Goal: Task Accomplishment & Management: Use online tool/utility

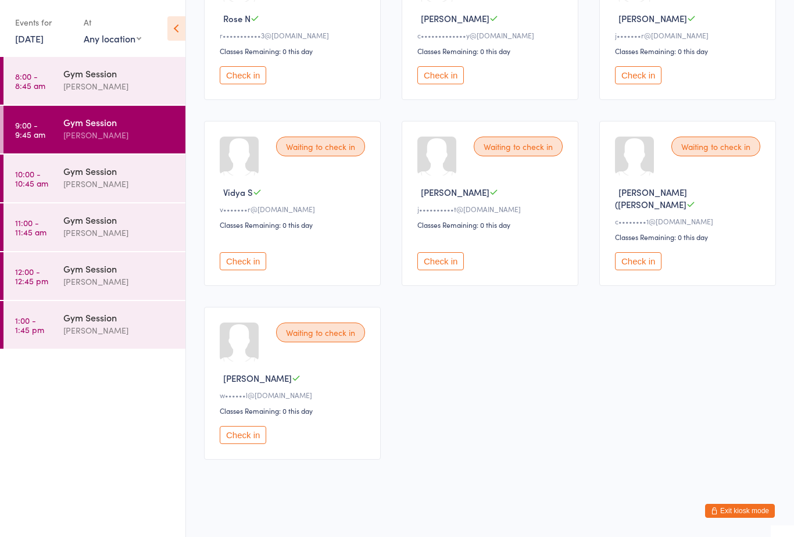
scroll to position [539, 0]
click at [250, 445] on button "Check in" at bounding box center [243, 436] width 47 height 18
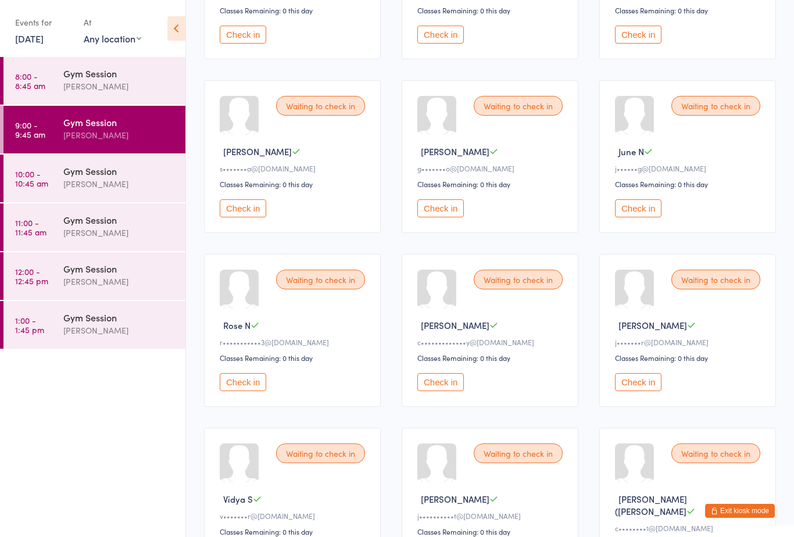
scroll to position [233, 0]
click at [238, 390] on button "Check in" at bounding box center [243, 381] width 47 height 18
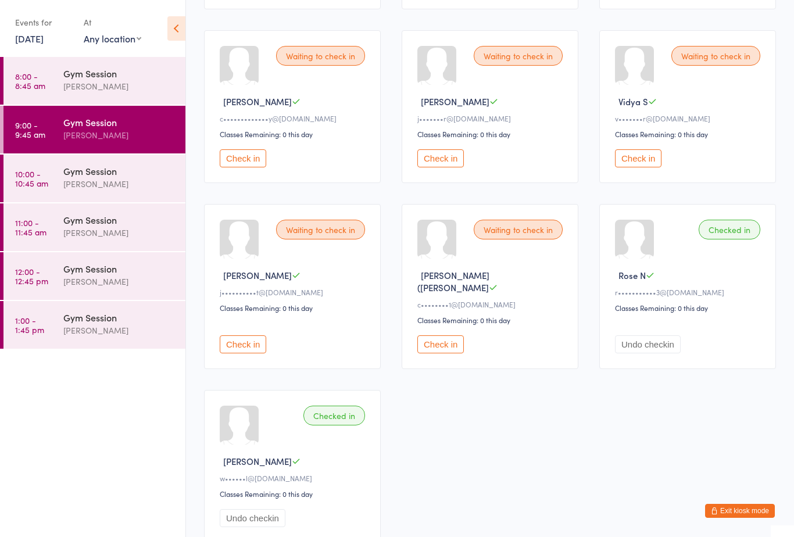
scroll to position [477, 0]
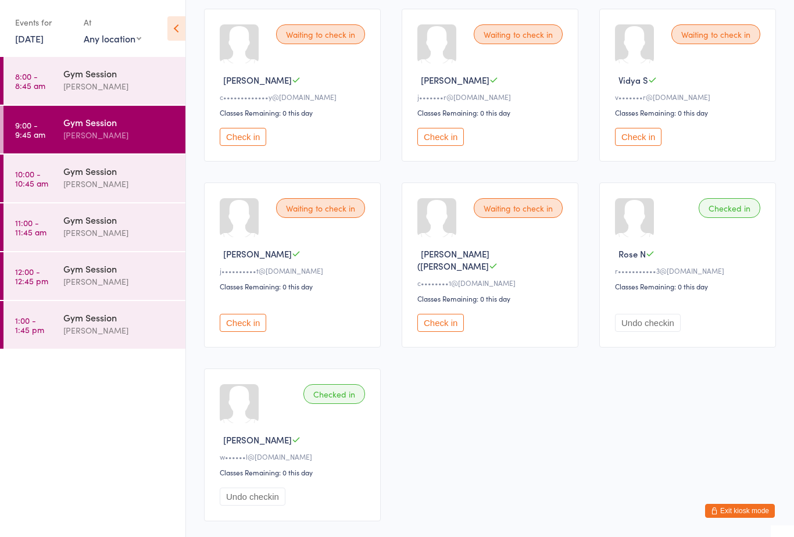
click at [249, 325] on button "Check in" at bounding box center [243, 323] width 47 height 18
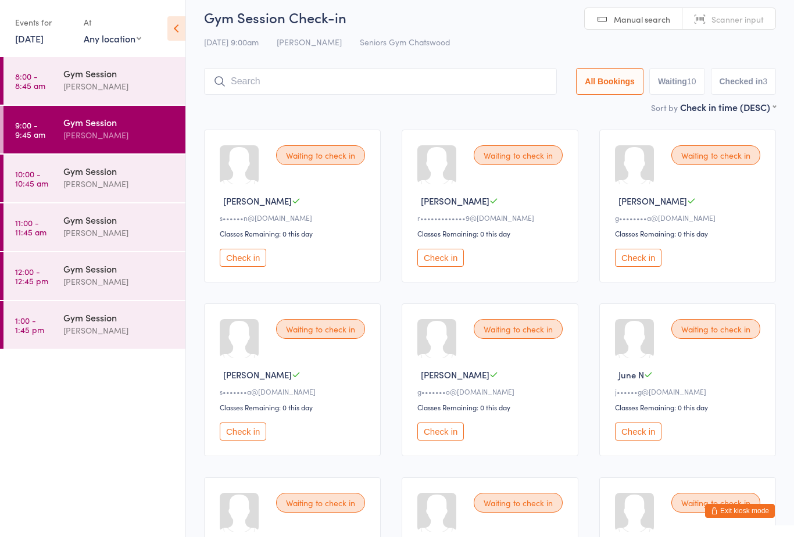
scroll to position [0, 0]
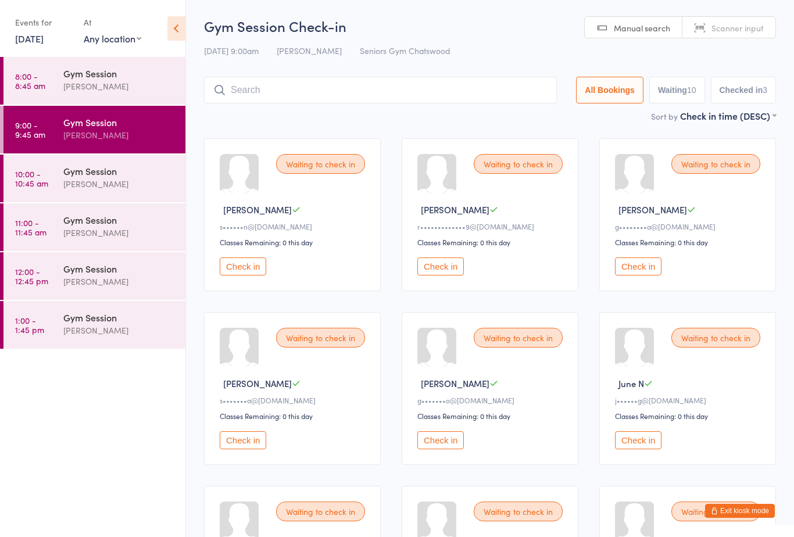
click at [645, 276] on button "Check in" at bounding box center [638, 267] width 47 height 18
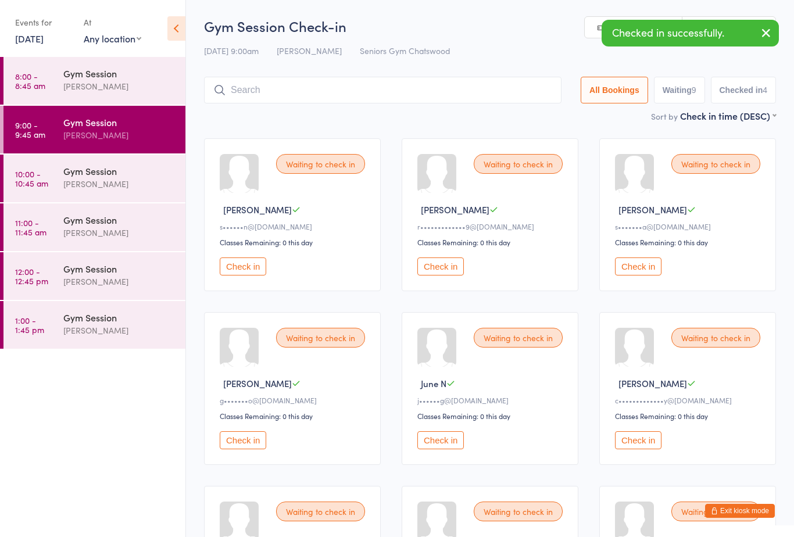
click at [640, 274] on button "Check in" at bounding box center [638, 267] width 47 height 18
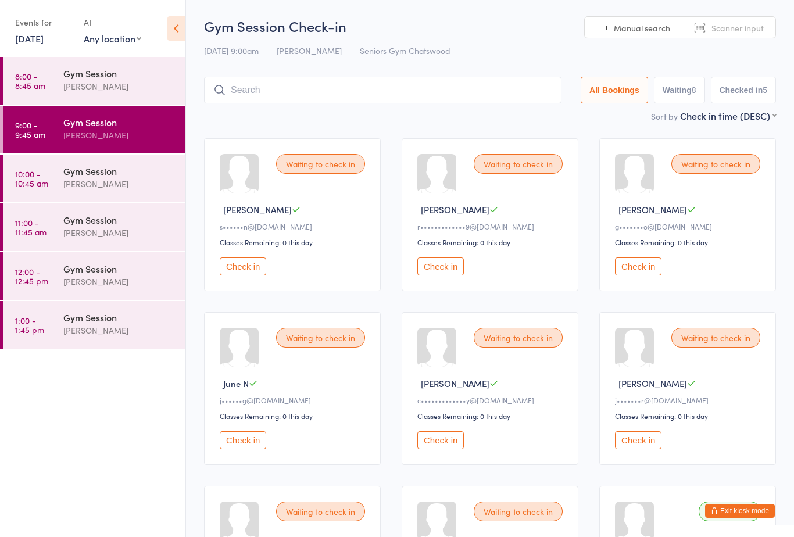
scroll to position [5, 0]
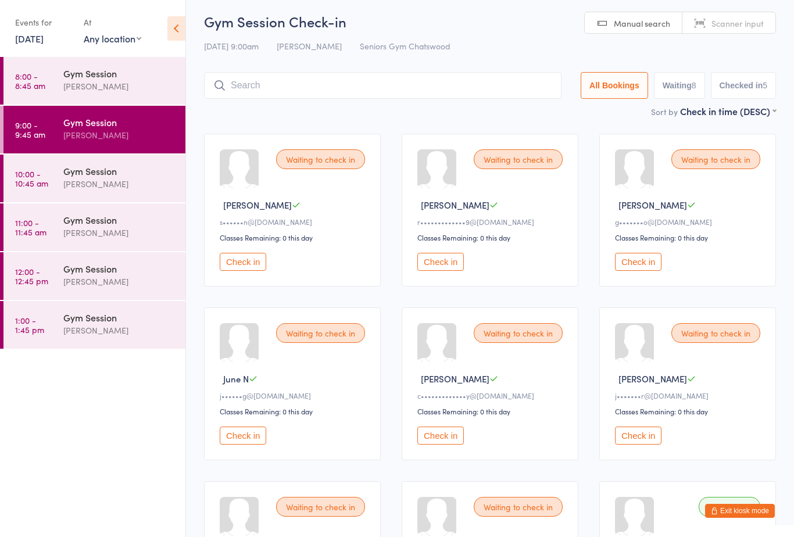
click at [452, 270] on button "Check in" at bounding box center [441, 262] width 47 height 18
click at [245, 445] on button "Check in" at bounding box center [243, 436] width 47 height 18
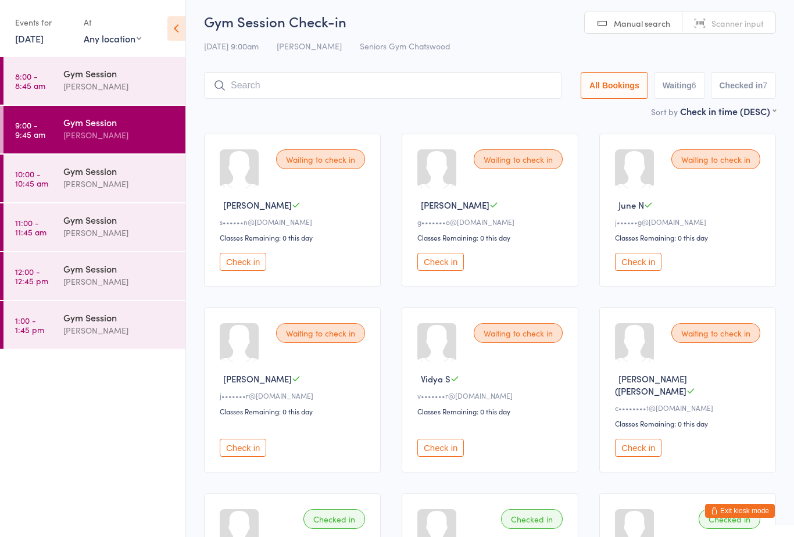
click at [645, 271] on button "Check in" at bounding box center [638, 262] width 47 height 18
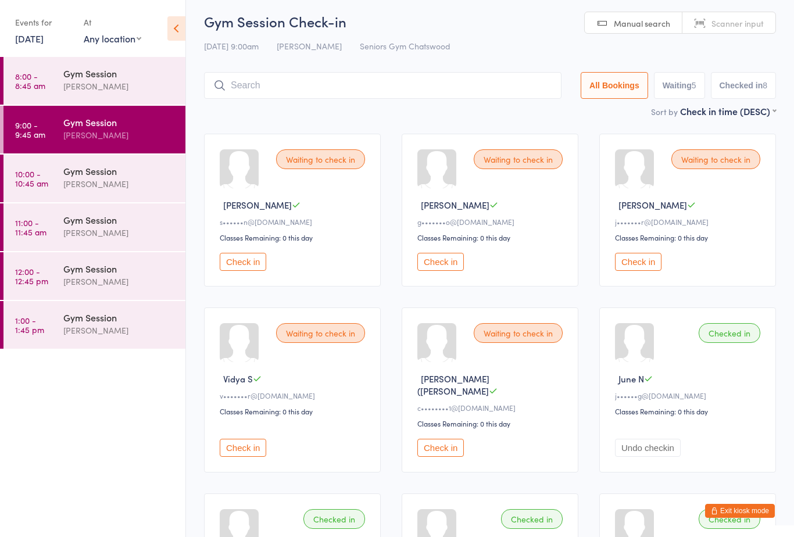
scroll to position [3, 0]
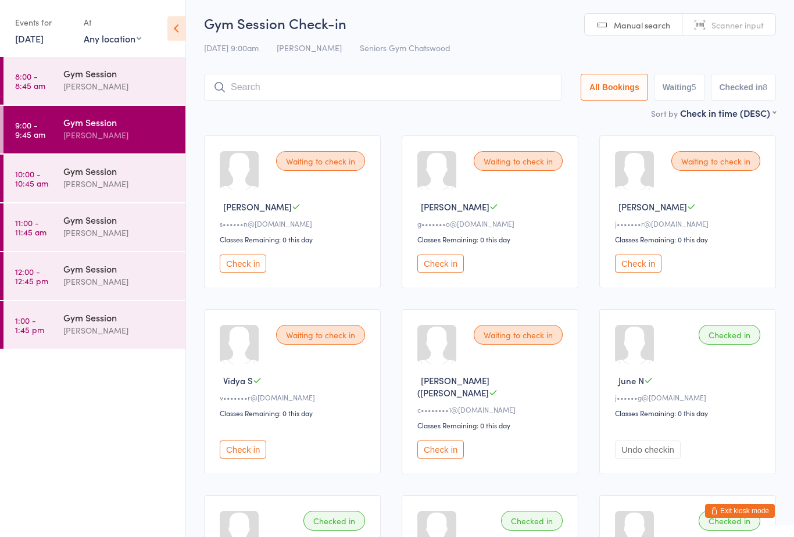
click at [443, 262] on button "Check in" at bounding box center [441, 264] width 47 height 18
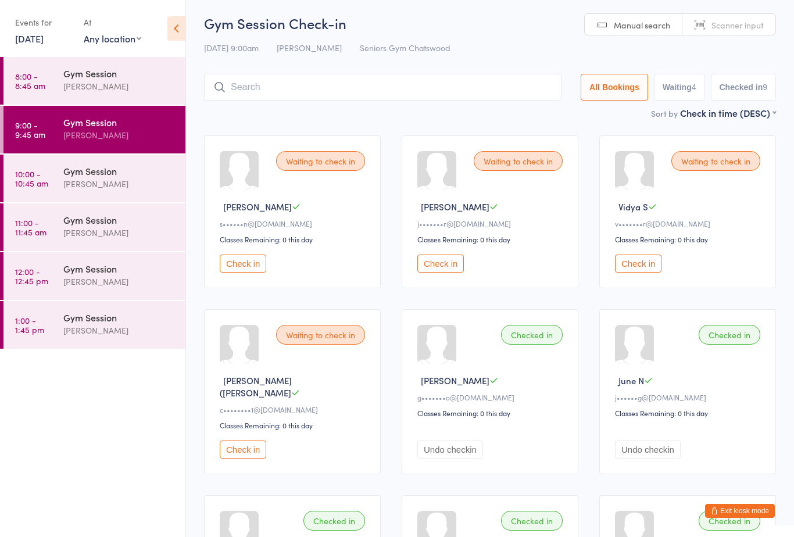
click at [239, 455] on button "Check in" at bounding box center [243, 450] width 47 height 18
click at [437, 268] on button "Check in" at bounding box center [441, 264] width 47 height 18
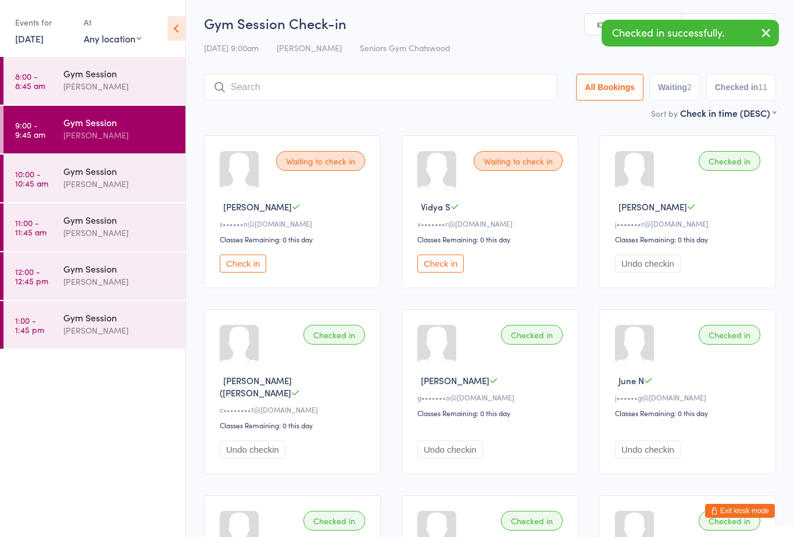
click at [448, 262] on button "Check in" at bounding box center [441, 264] width 47 height 18
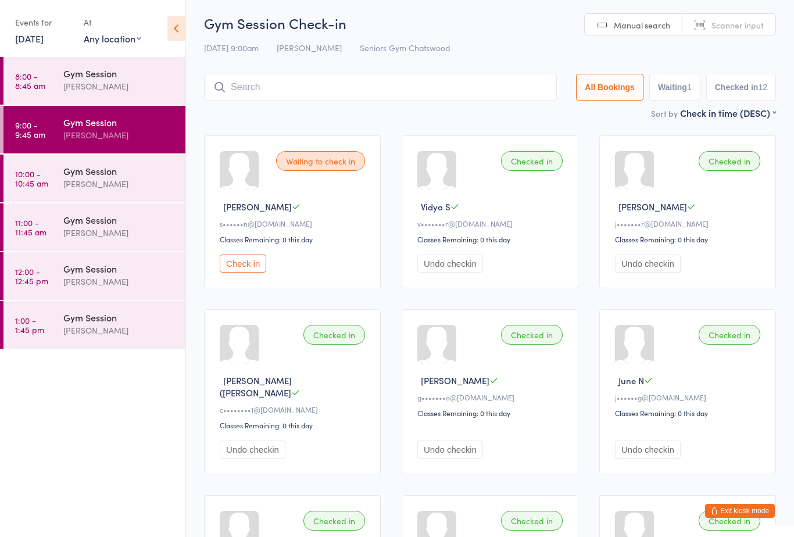
click at [237, 273] on button "Check in" at bounding box center [243, 264] width 47 height 18
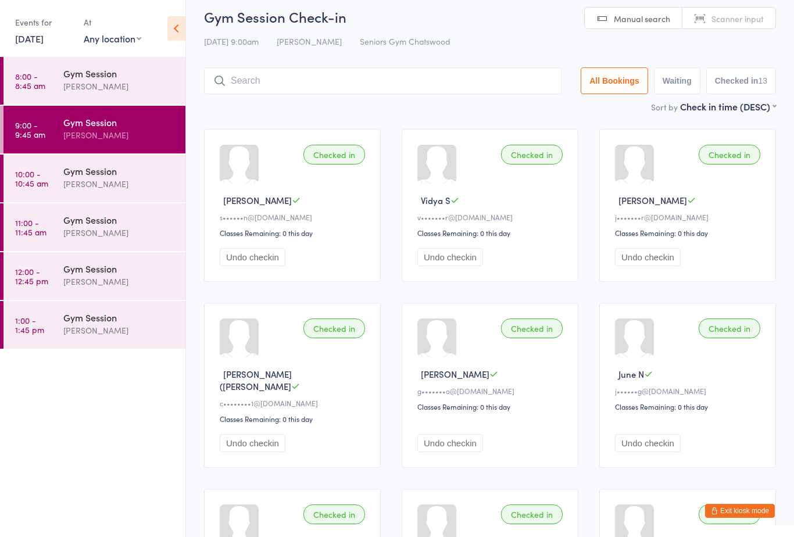
scroll to position [0, 0]
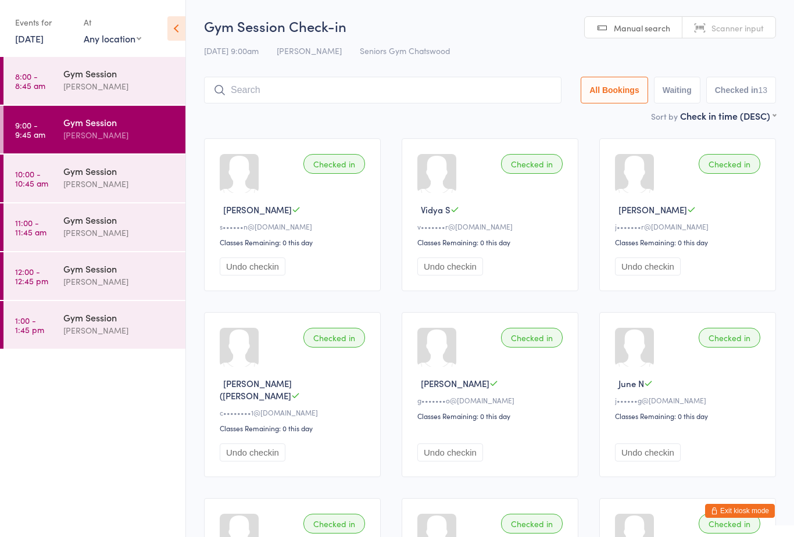
click at [115, 77] on div "Gym Session" at bounding box center [119, 73] width 112 height 13
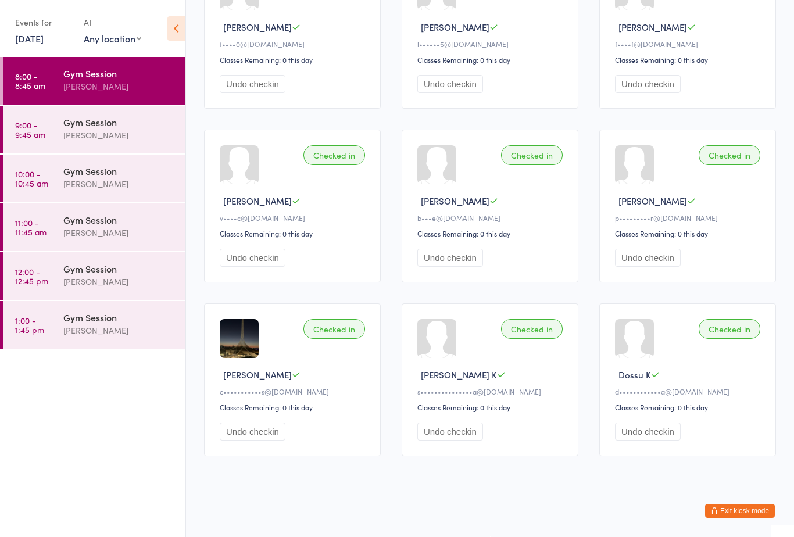
scroll to position [361, 0]
click at [105, 184] on div "[PERSON_NAME]" at bounding box center [119, 183] width 112 height 13
